Goal: Information Seeking & Learning: Learn about a topic

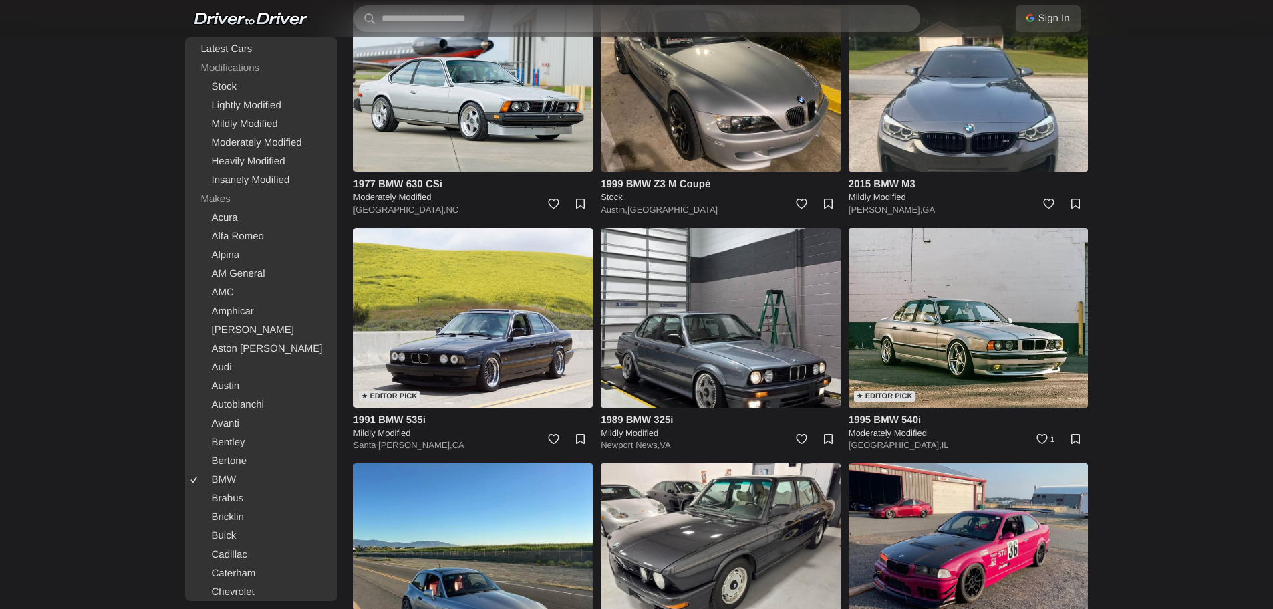
scroll to position [1203, 0]
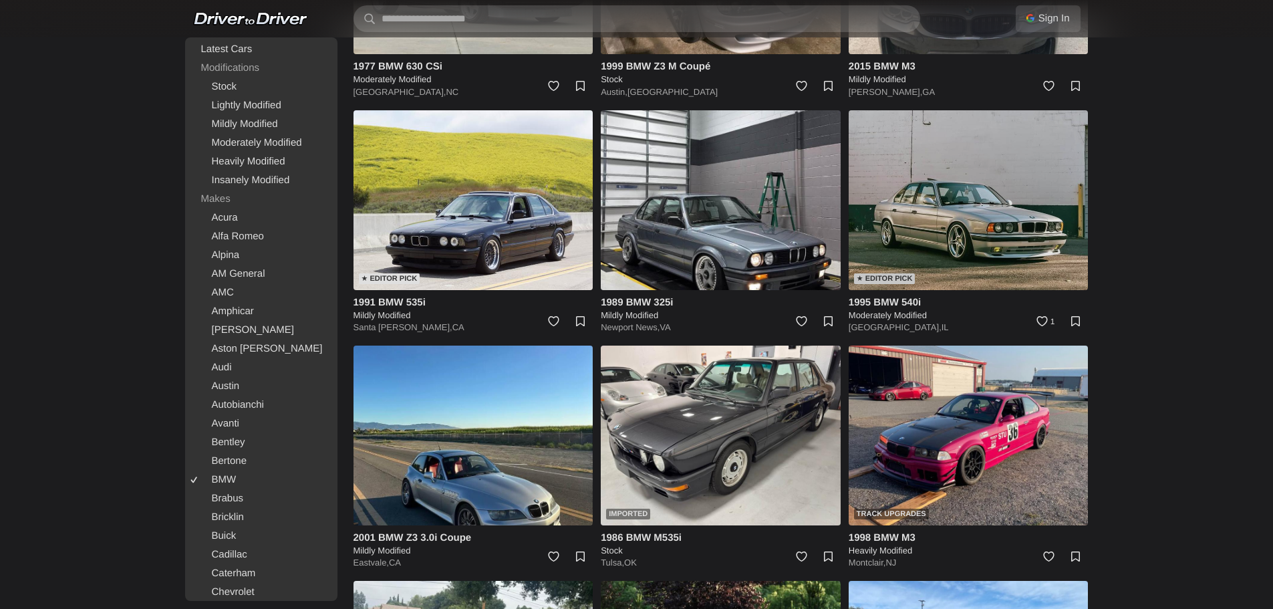
click at [991, 223] on img at bounding box center [969, 200] width 240 height 180
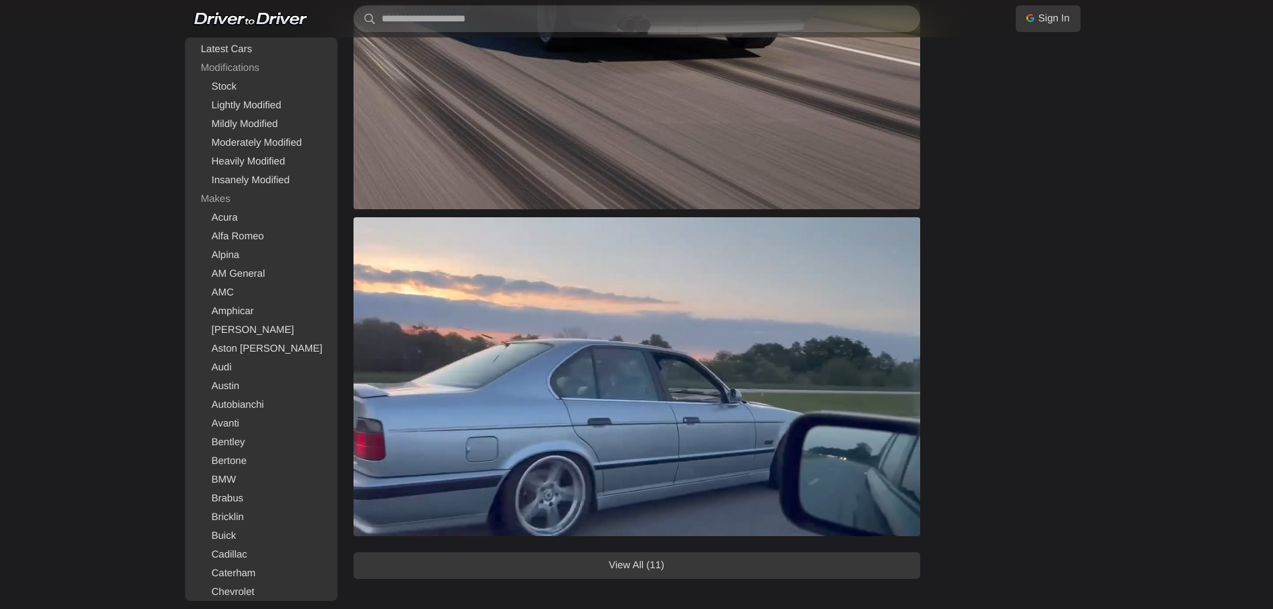
scroll to position [1069, 0]
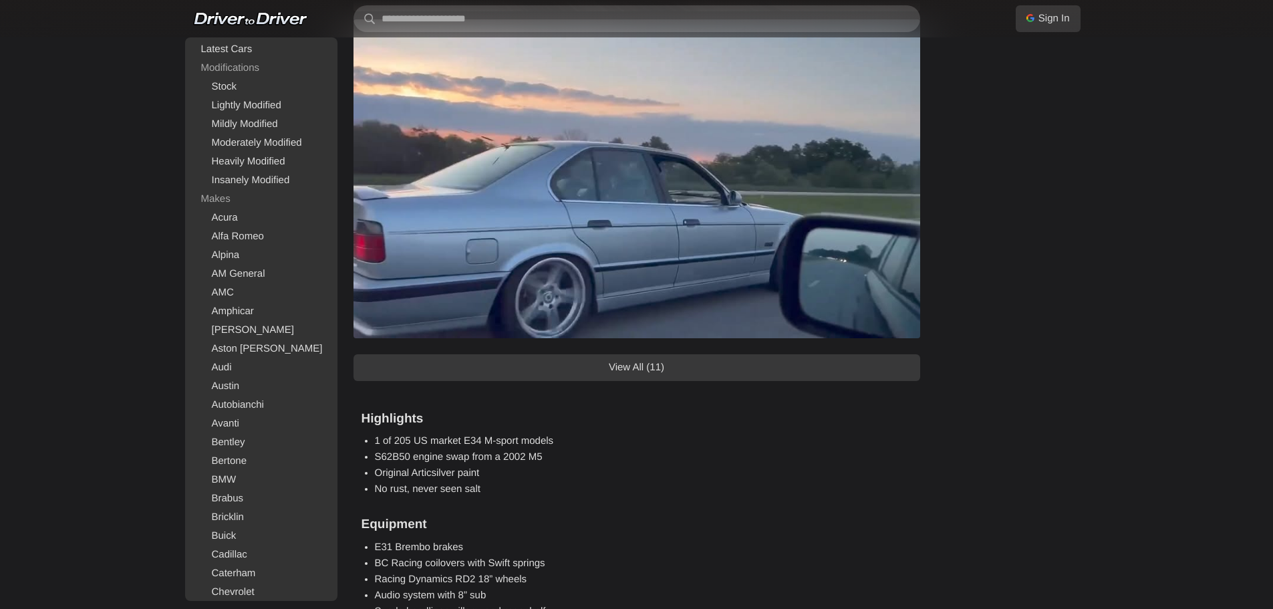
click at [564, 366] on link "View All (11)" at bounding box center [636, 367] width 567 height 27
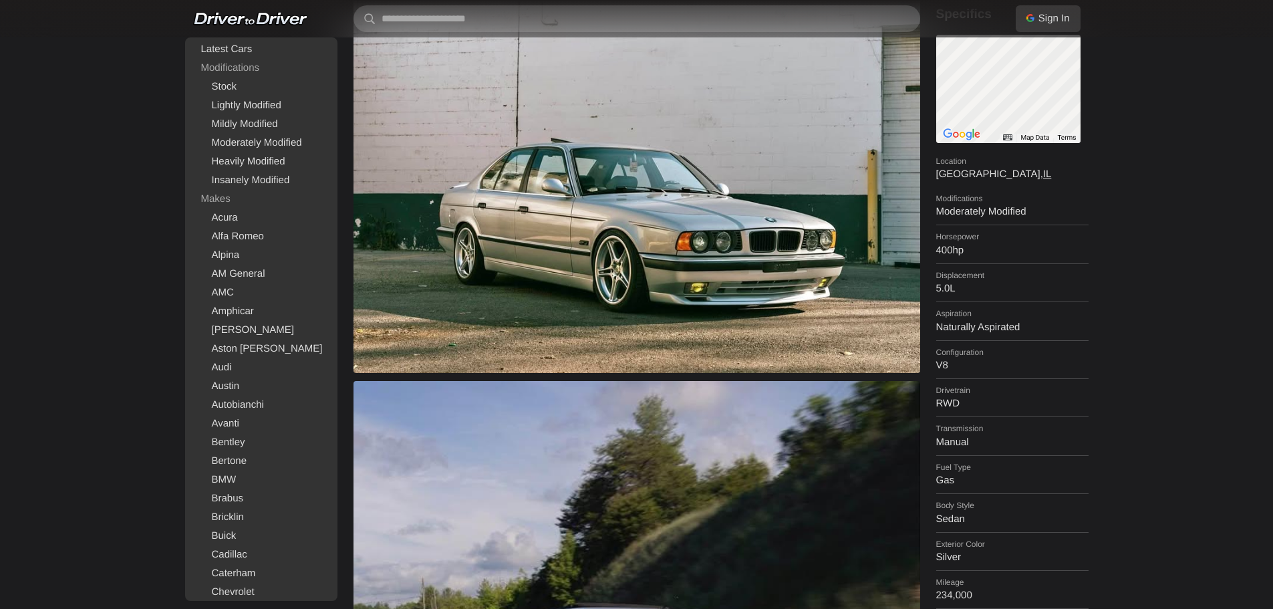
scroll to position [0, 0]
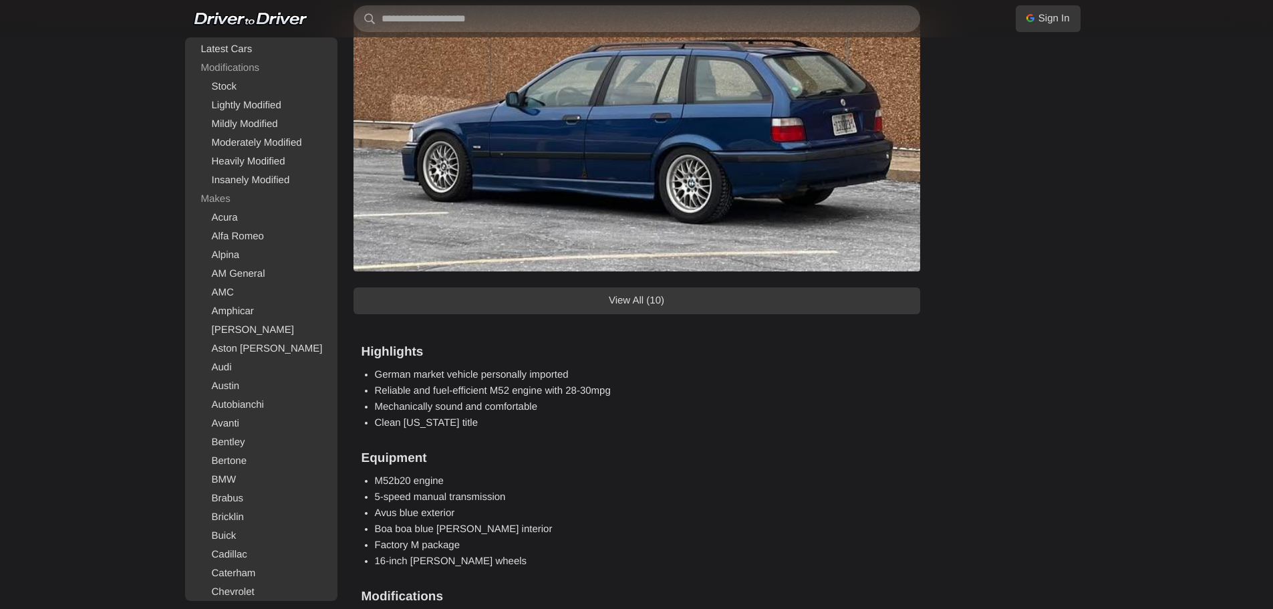
scroll to position [1203, 0]
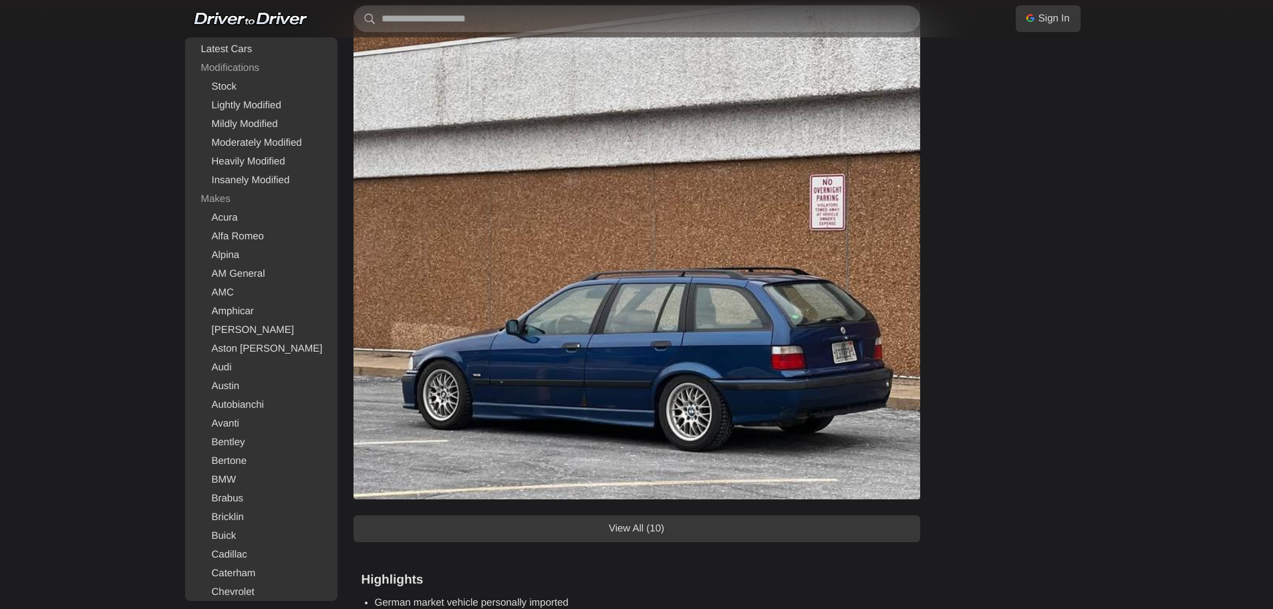
click at [624, 539] on link "View All (10)" at bounding box center [636, 528] width 567 height 27
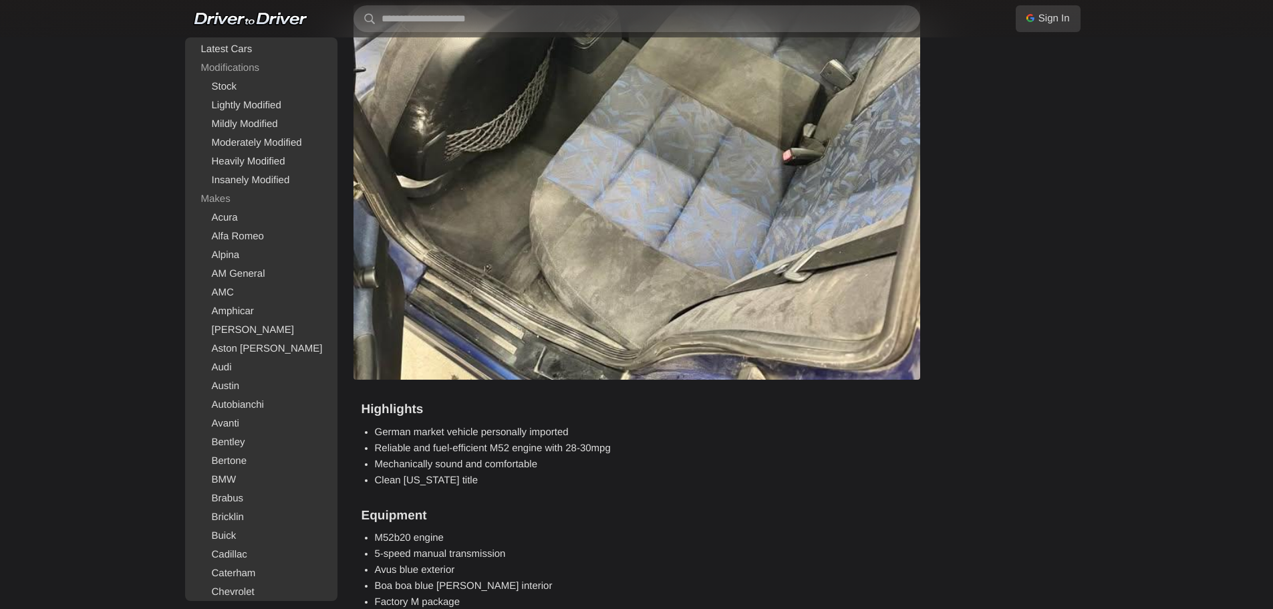
scroll to position [5747, 0]
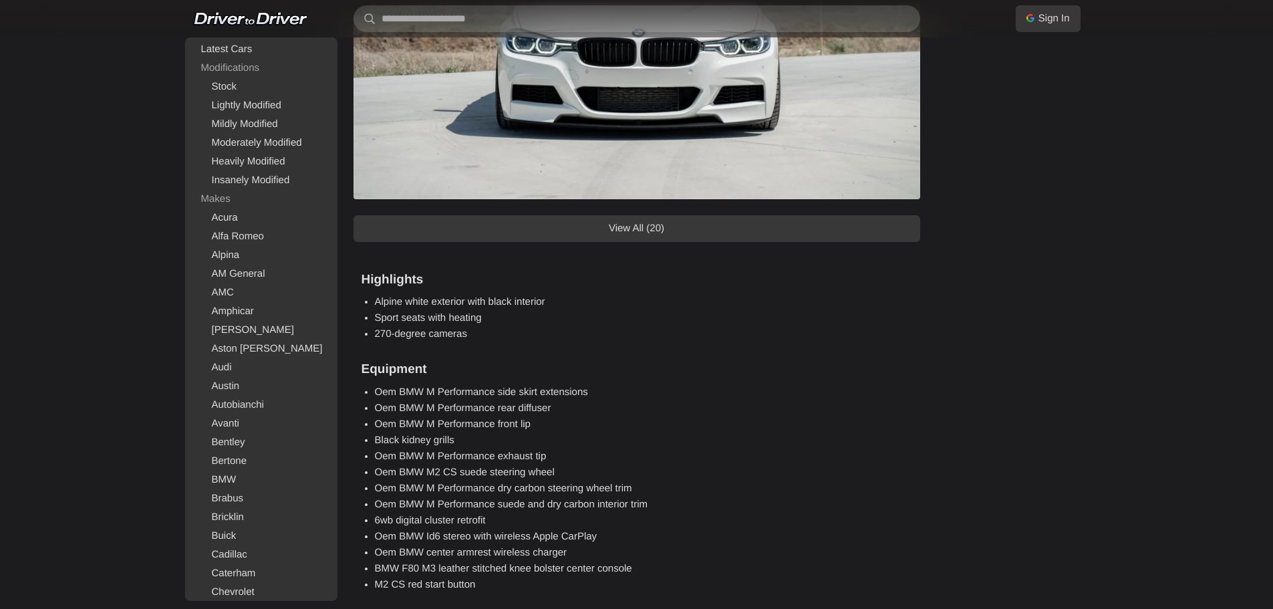
scroll to position [1270, 0]
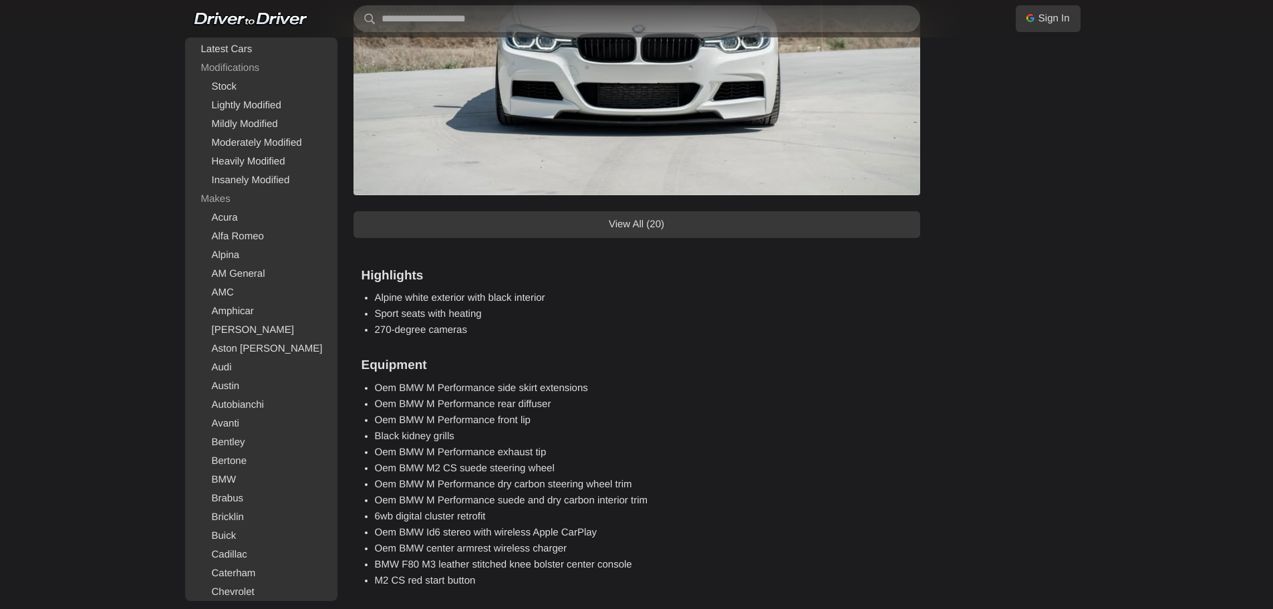
click at [601, 223] on link "View All (20)" at bounding box center [636, 224] width 567 height 27
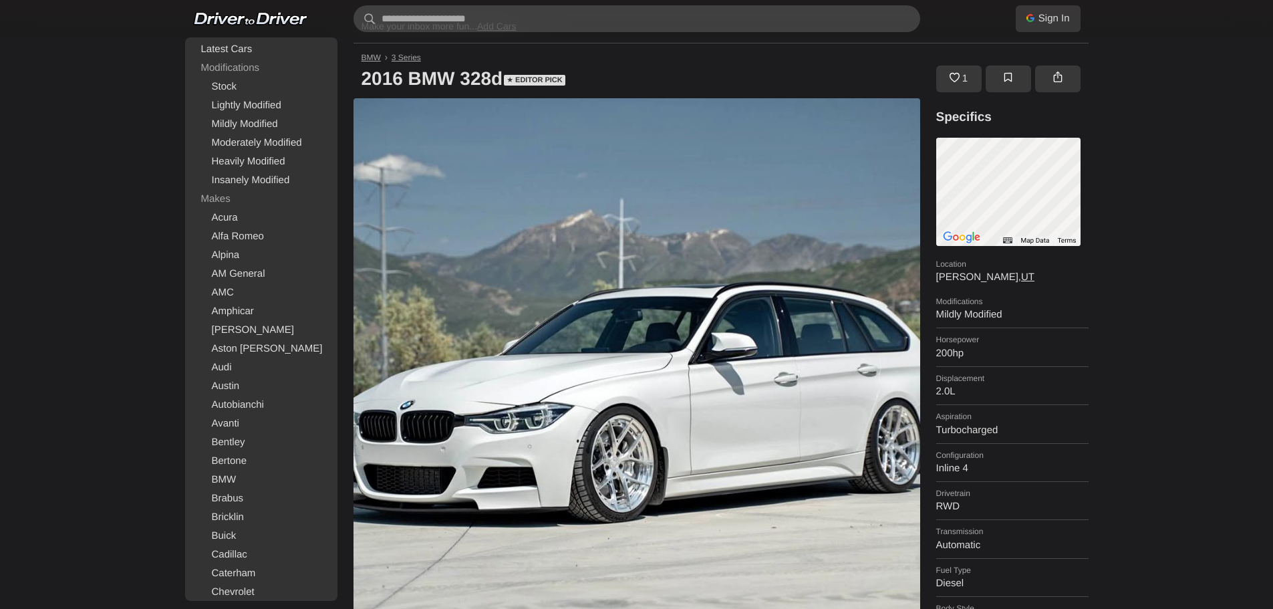
scroll to position [0, 0]
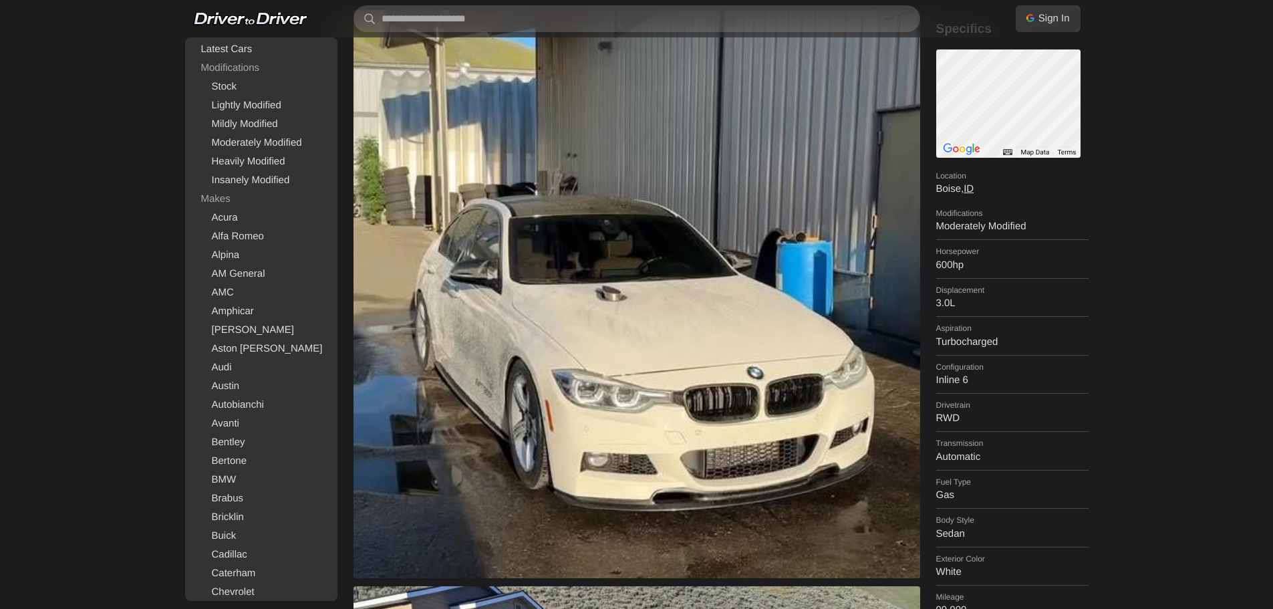
scroll to position [67, 0]
